Goal: Navigation & Orientation: Understand site structure

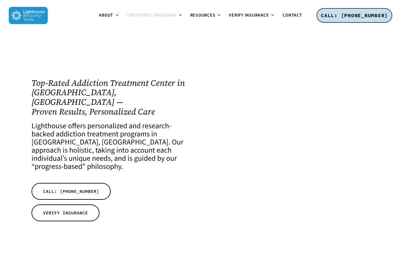
click at [180, 15] on icon at bounding box center [180, 14] width 2 height 5
click at [174, 16] on span "Treatment Programs" at bounding box center [152, 15] width 50 height 6
click at [178, 14] on link "Treatment Programs" at bounding box center [154, 15] width 63 height 5
click at [180, 14] on icon at bounding box center [180, 14] width 2 height 5
click at [157, 16] on span "Treatment Programs" at bounding box center [152, 15] width 50 height 6
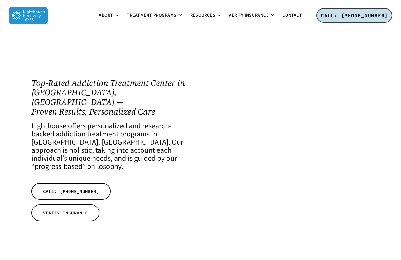
click at [108, 62] on div at bounding box center [200, 151] width 397 height 233
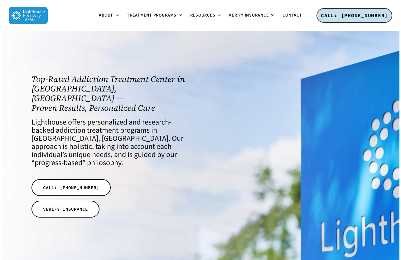
click at [67, 49] on div at bounding box center [200, 147] width 397 height 233
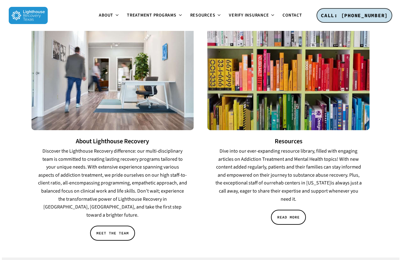
scroll to position [904, 0]
